Goal: Information Seeking & Learning: Stay updated

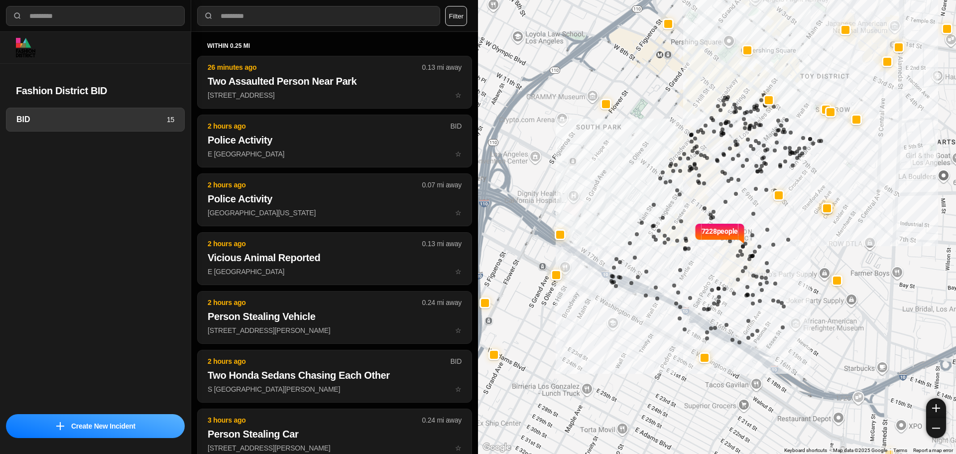
select select "*"
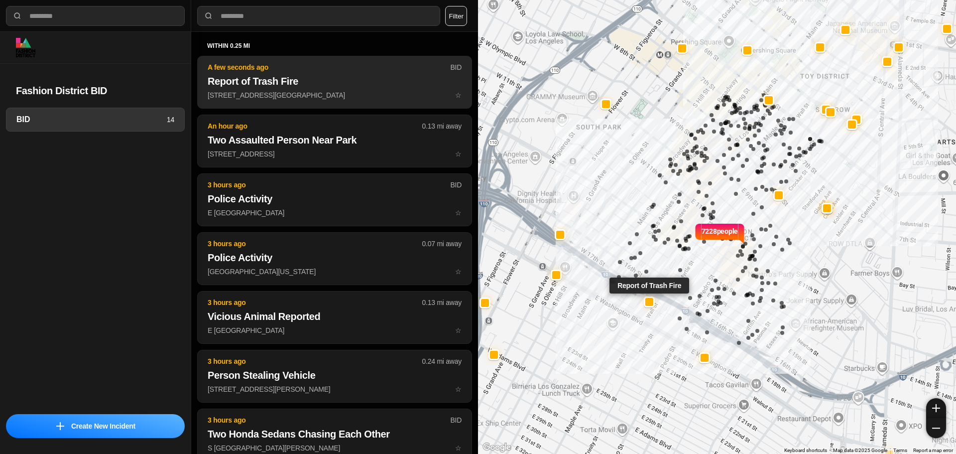
click at [291, 78] on h2 "Report of Trash Fire" at bounding box center [335, 81] width 254 height 14
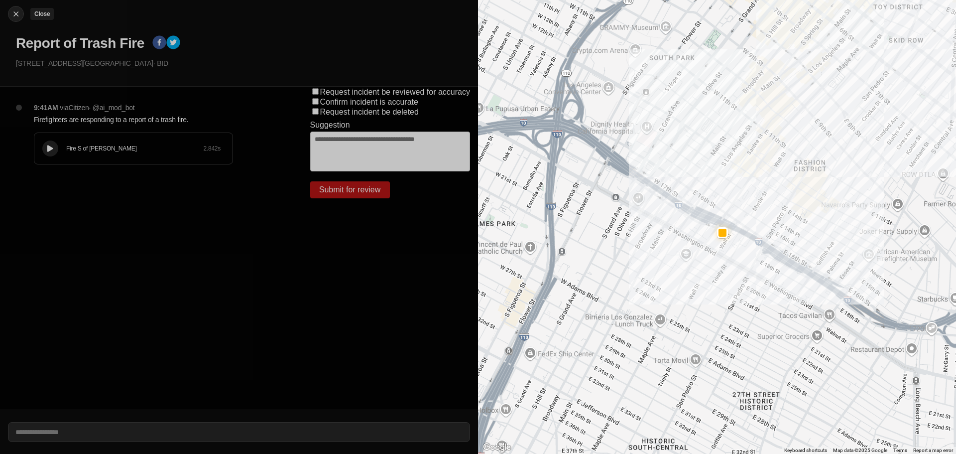
click at [15, 15] on img at bounding box center [16, 14] width 10 height 10
select select "*"
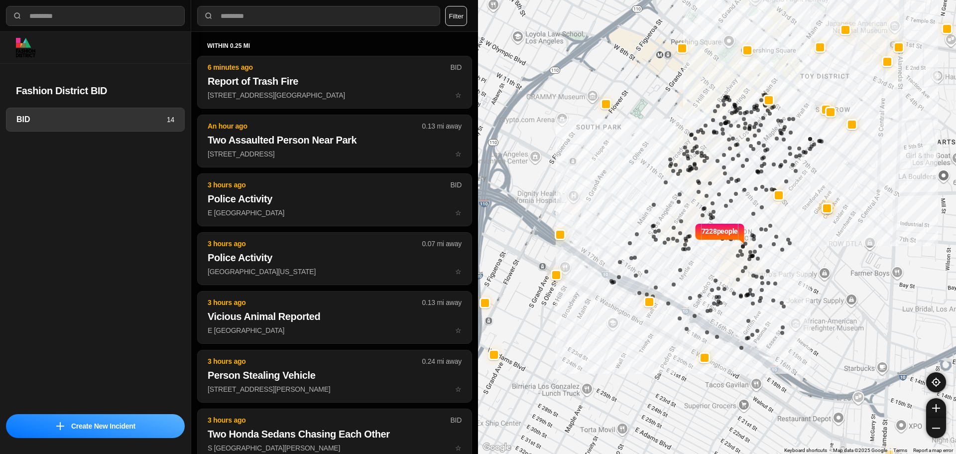
select select "*"
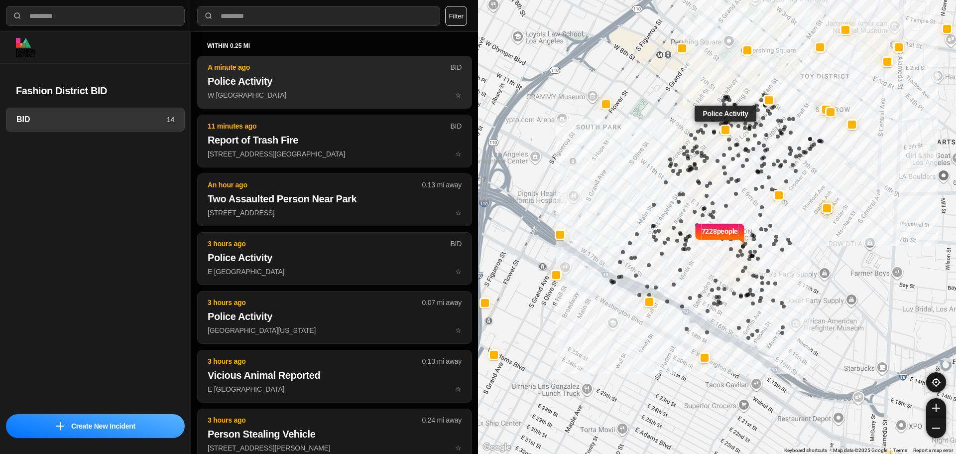
click at [317, 73] on button "A minute ago BID Police Activity W 8th St & S Spring St ☆" at bounding box center [334, 82] width 275 height 53
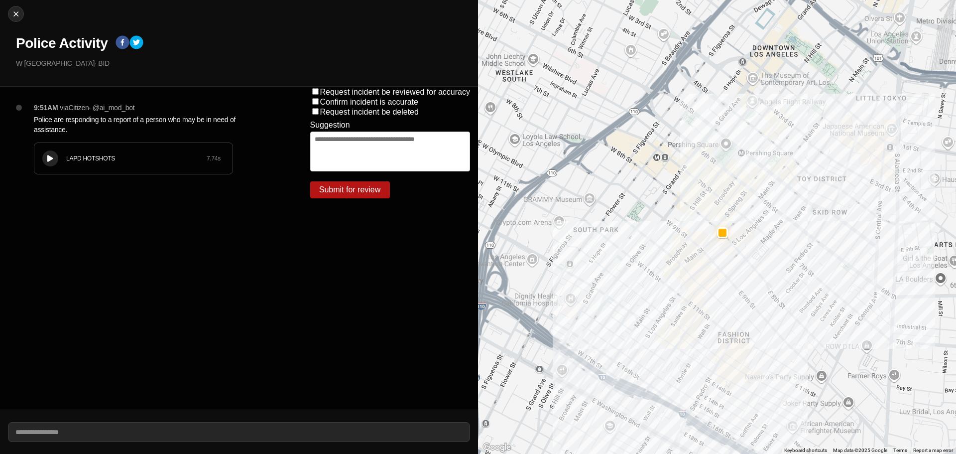
click at [54, 158] on div at bounding box center [50, 158] width 10 height 7
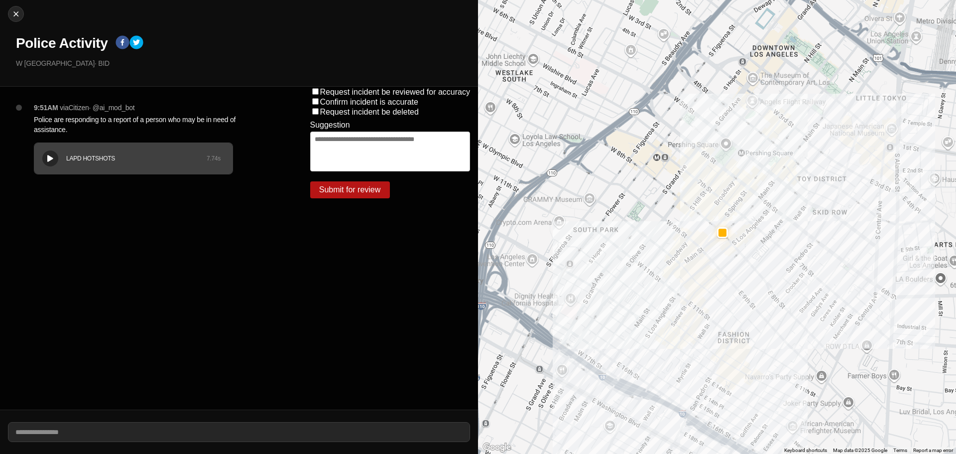
click at [6, 10] on div "Close Police Activity W [GEOGRAPHIC_DATA] · BID" at bounding box center [239, 43] width 478 height 87
click at [19, 18] on img at bounding box center [16, 14] width 10 height 10
select select "*"
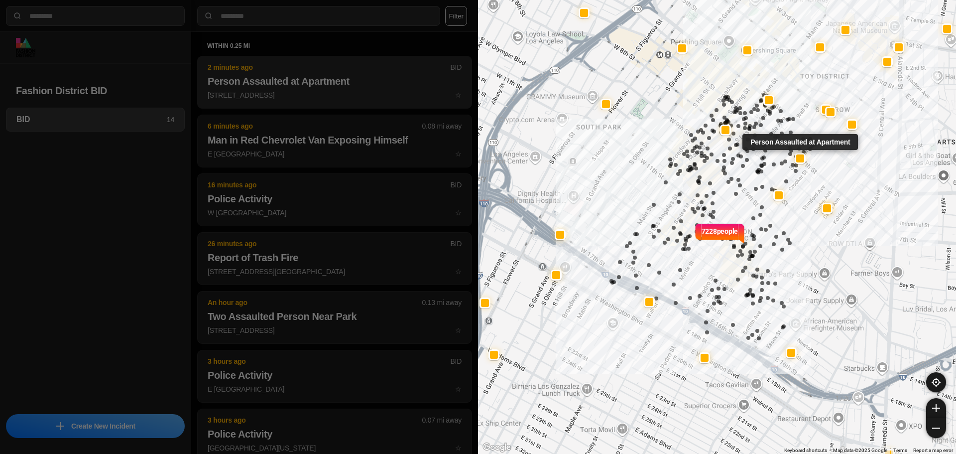
click at [251, 84] on h2 "Person Assaulted at Apartment" at bounding box center [335, 81] width 254 height 14
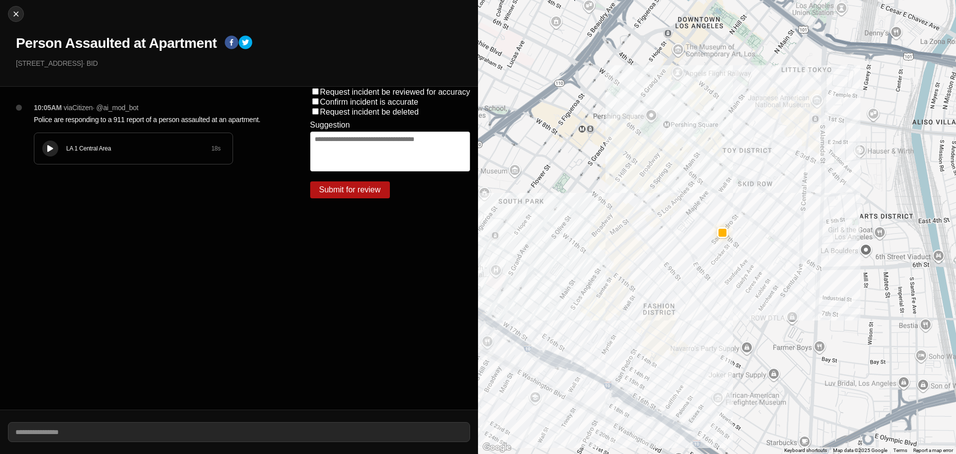
click at [49, 154] on button at bounding box center [50, 148] width 16 height 16
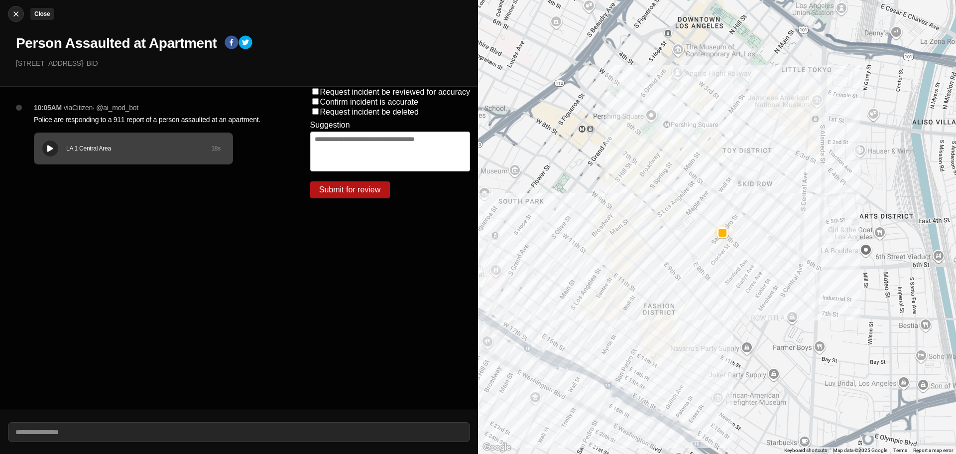
click at [13, 18] on img at bounding box center [16, 14] width 10 height 10
select select "*"
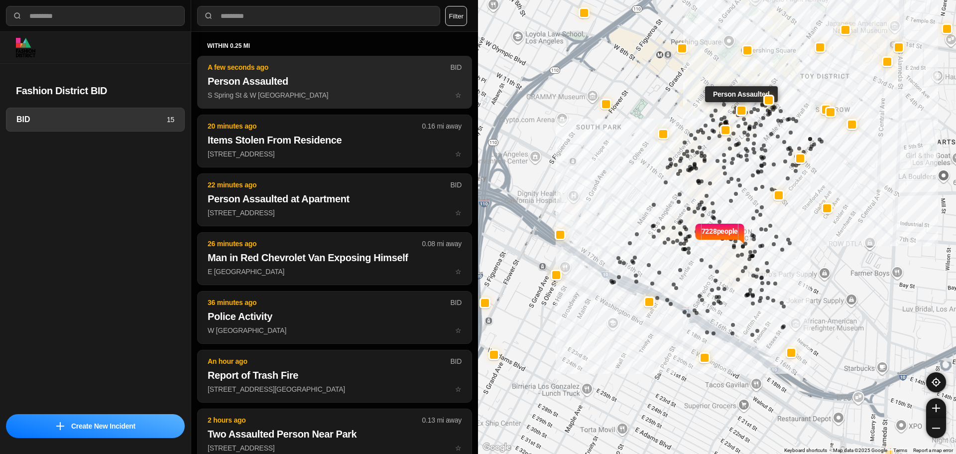
click at [264, 86] on h2 "Person Assaulted" at bounding box center [335, 81] width 254 height 14
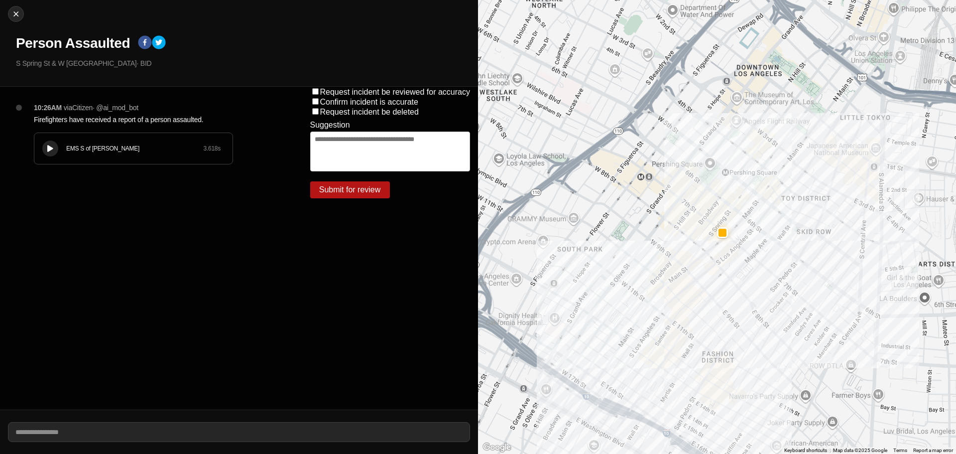
click at [51, 148] on icon at bounding box center [50, 148] width 6 height 6
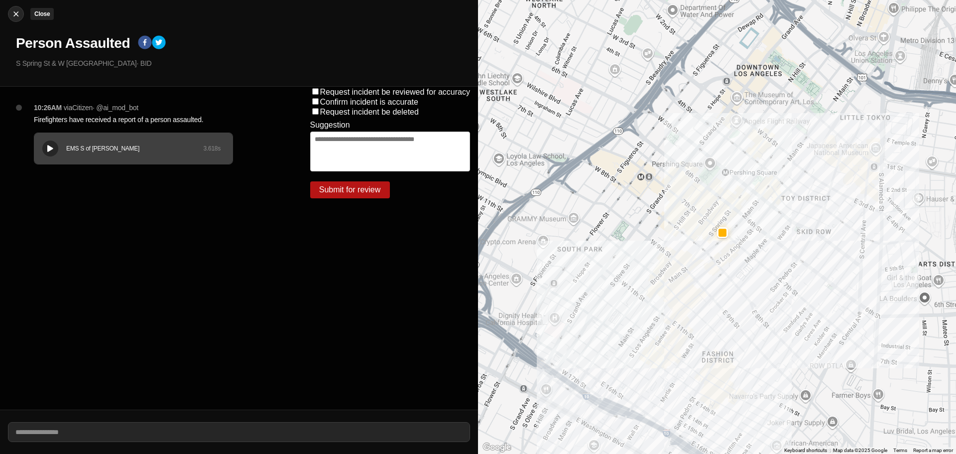
click at [14, 12] on img at bounding box center [16, 14] width 10 height 10
select select "*"
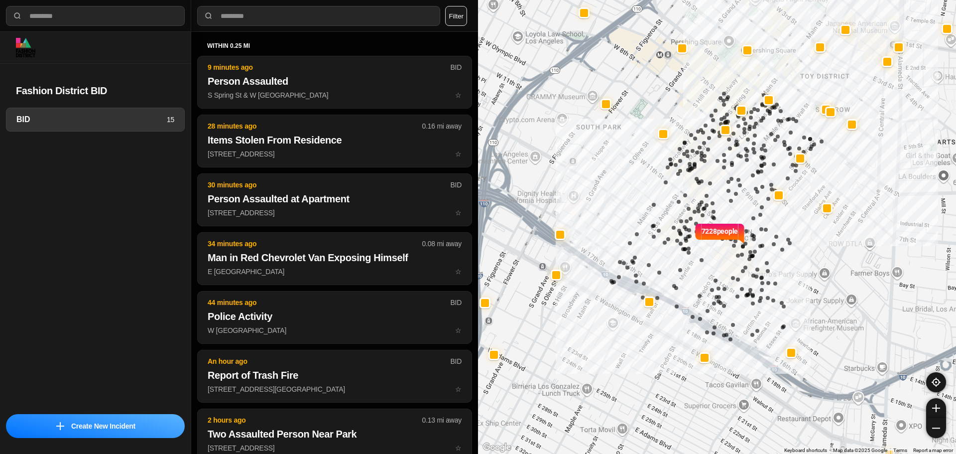
select select "*"
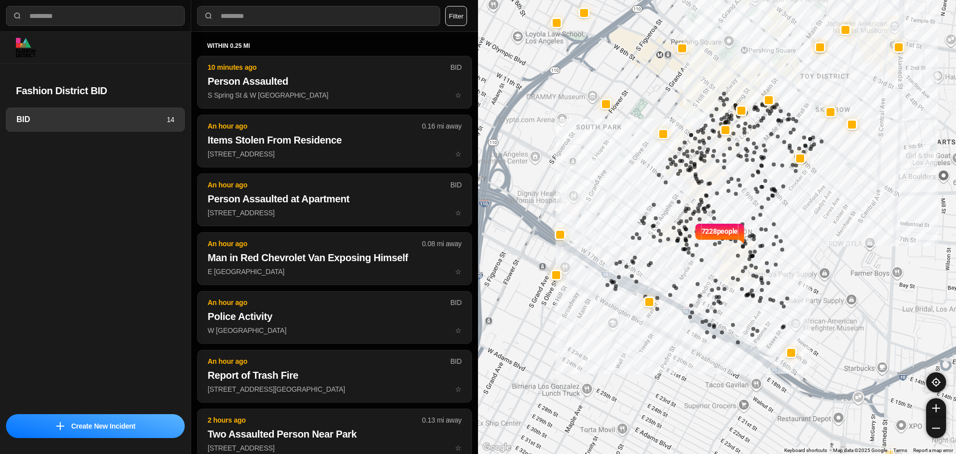
select select "*"
